Goal: Find contact information: Find contact information

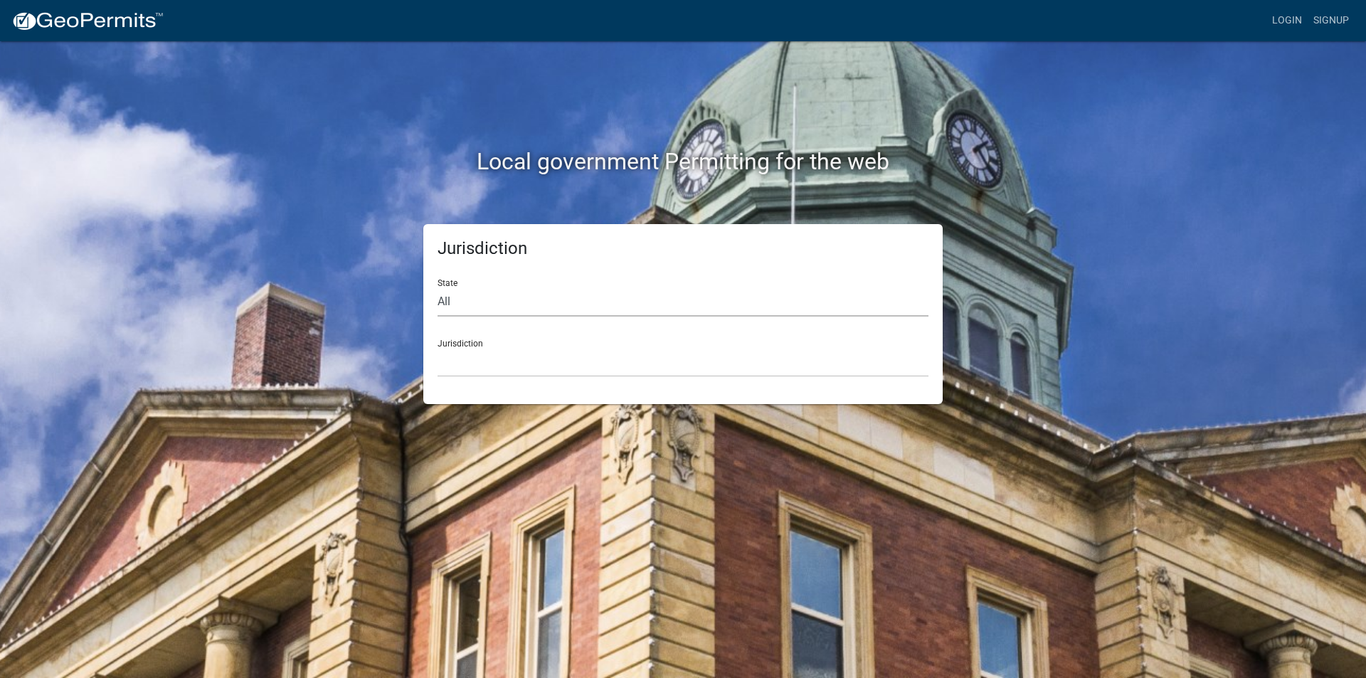
click at [445, 300] on select "All [US_STATE] [US_STATE] [US_STATE] [US_STATE] [US_STATE] [US_STATE] [US_STATE…" at bounding box center [683, 302] width 491 height 29
select select "[US_STATE]"
click at [438, 288] on select "All [US_STATE] [US_STATE] [US_STATE] [US_STATE] [US_STATE] [US_STATE] [US_STATE…" at bounding box center [683, 302] width 491 height 29
click at [457, 360] on select "City of [GEOGRAPHIC_DATA], [US_STATE] City of [GEOGRAPHIC_DATA], [US_STATE] Cit…" at bounding box center [683, 362] width 491 height 29
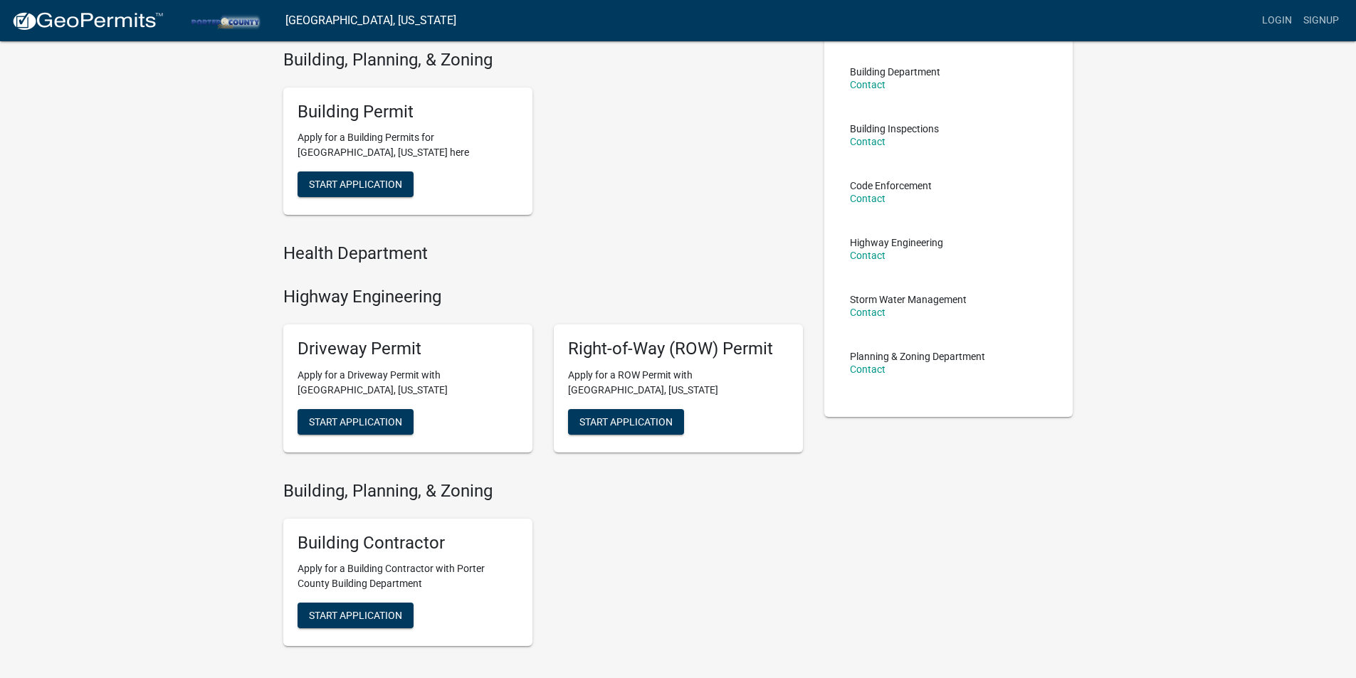
scroll to position [71, 0]
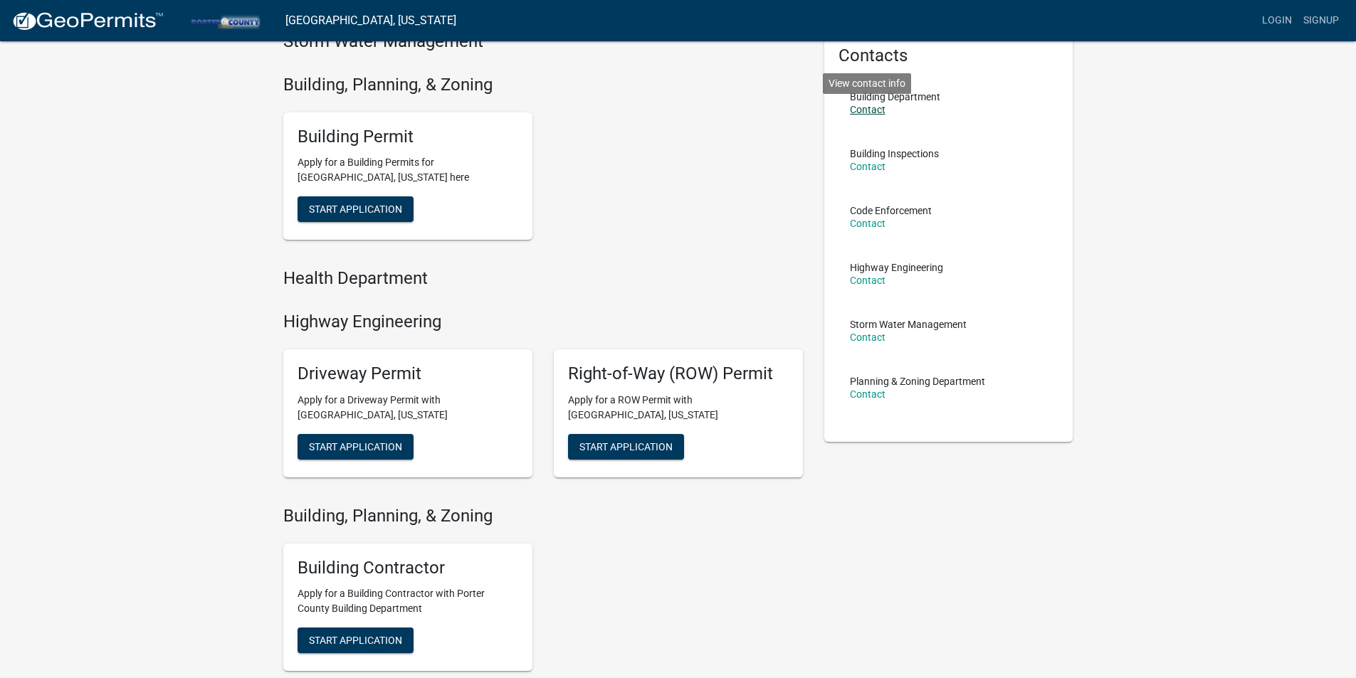
click at [872, 106] on link "Contact" at bounding box center [868, 109] width 36 height 11
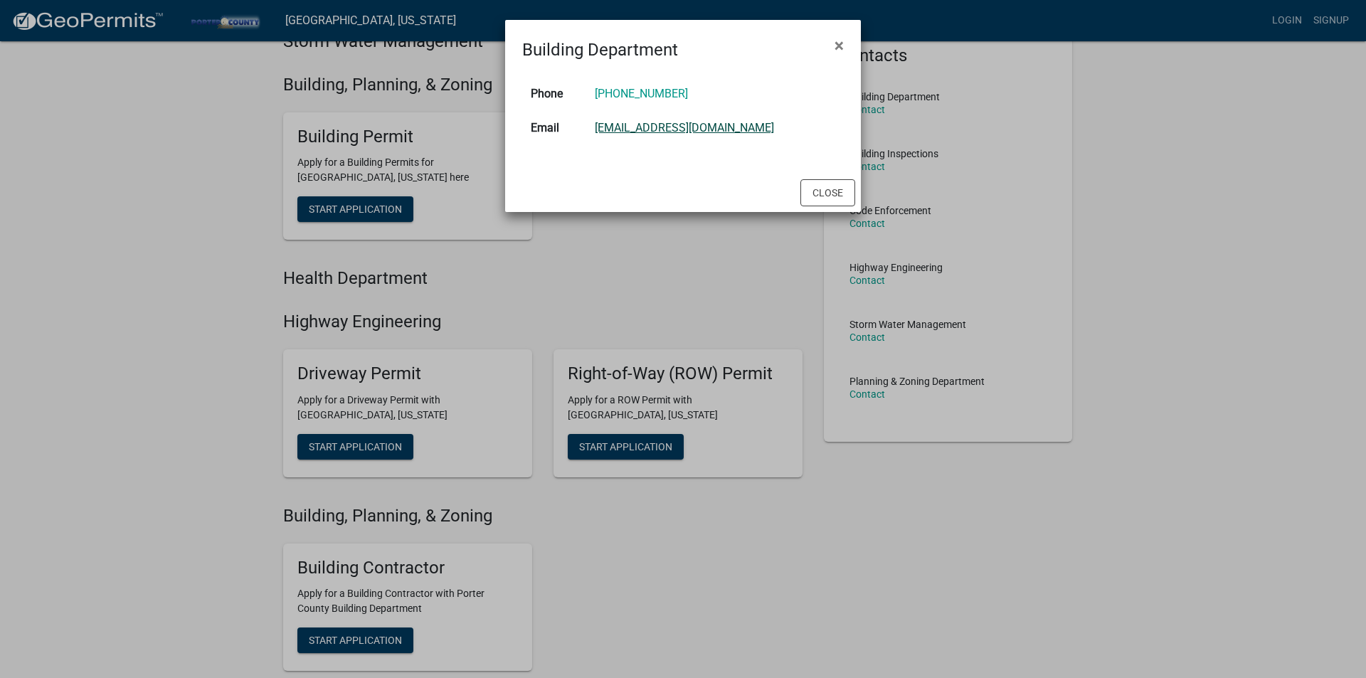
click at [705, 127] on link "[EMAIL_ADDRESS][DOMAIN_NAME]" at bounding box center [684, 128] width 179 height 14
click at [825, 194] on button "Close" at bounding box center [828, 192] width 55 height 27
